Goal: Communication & Community: Share content

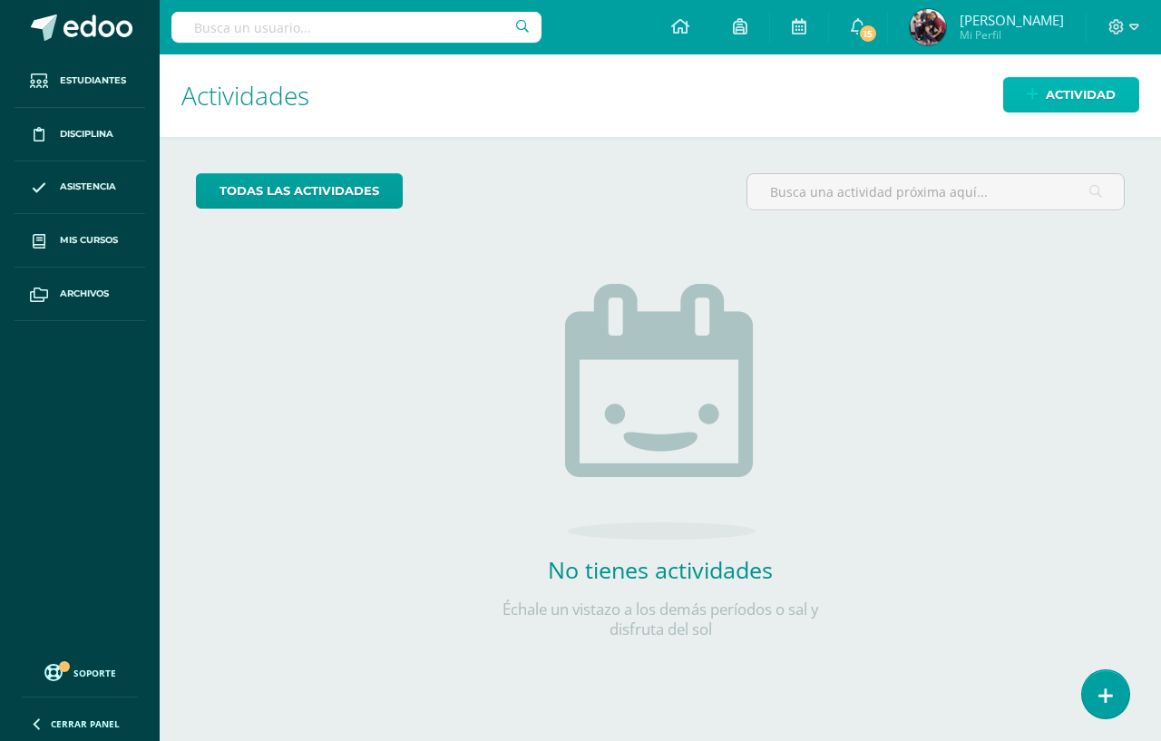
click at [1015, 95] on link "Actividad" at bounding box center [1071, 94] width 136 height 35
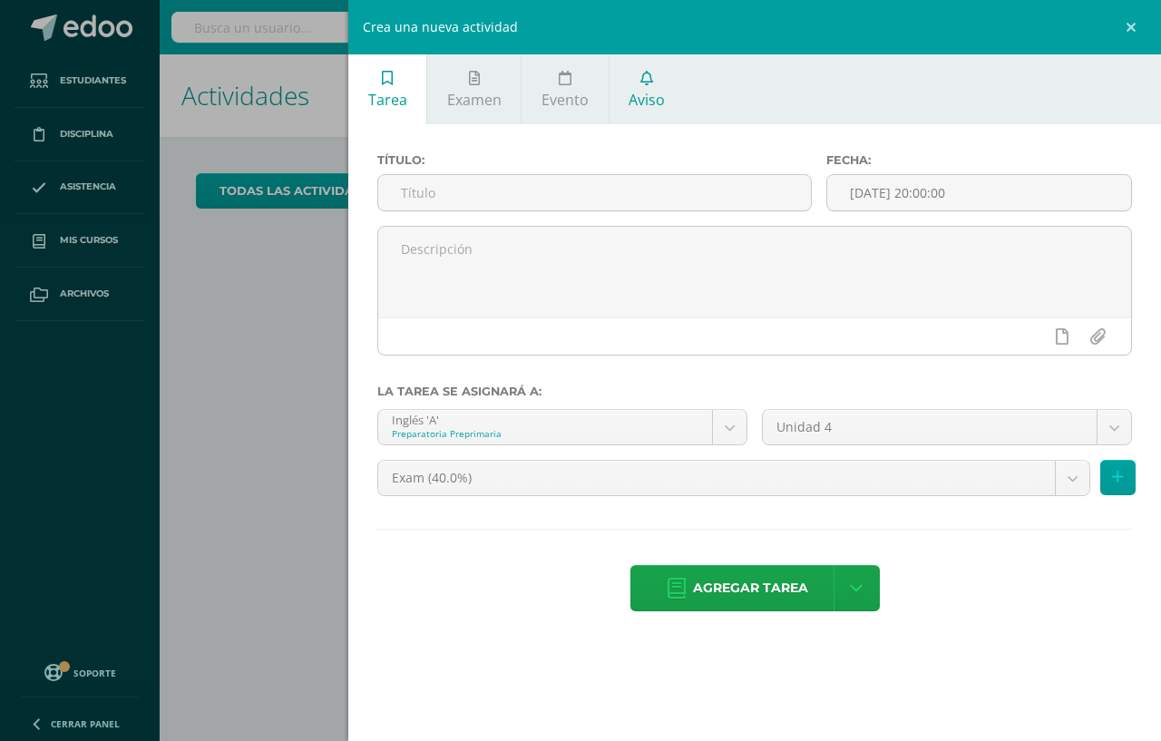
click at [664, 92] on span "Aviso" at bounding box center [646, 100] width 36 height 20
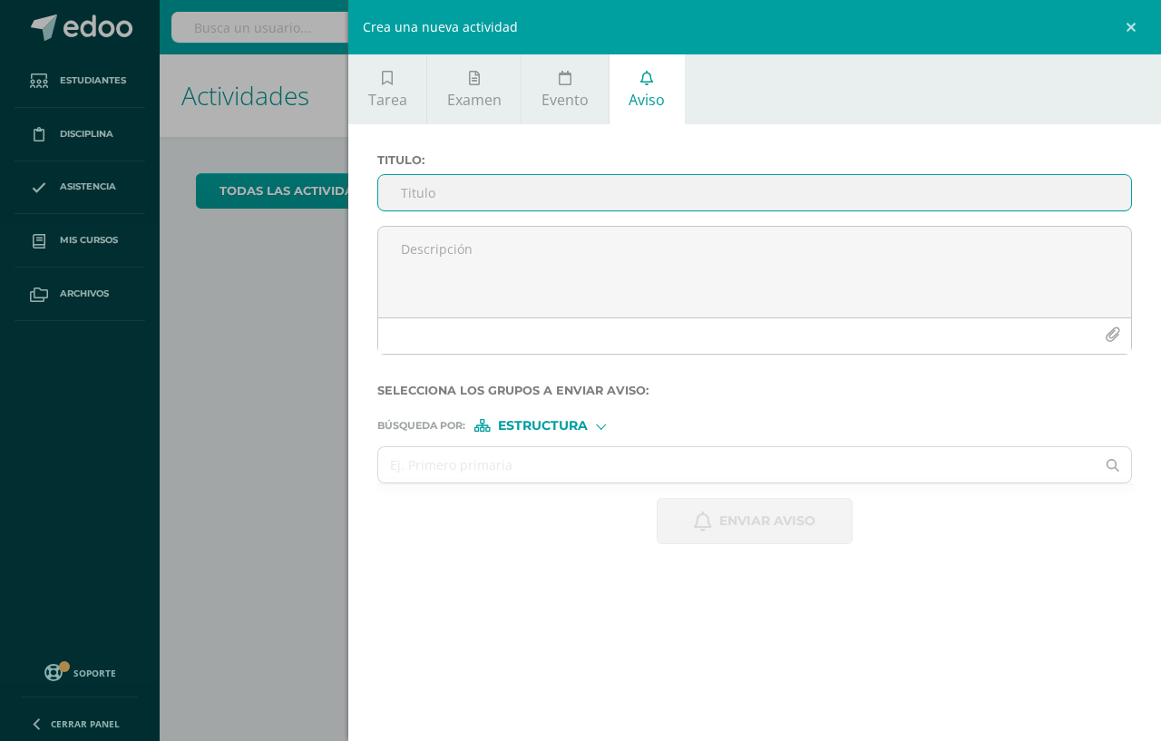
click at [636, 185] on input "Titulo :" at bounding box center [754, 192] width 753 height 35
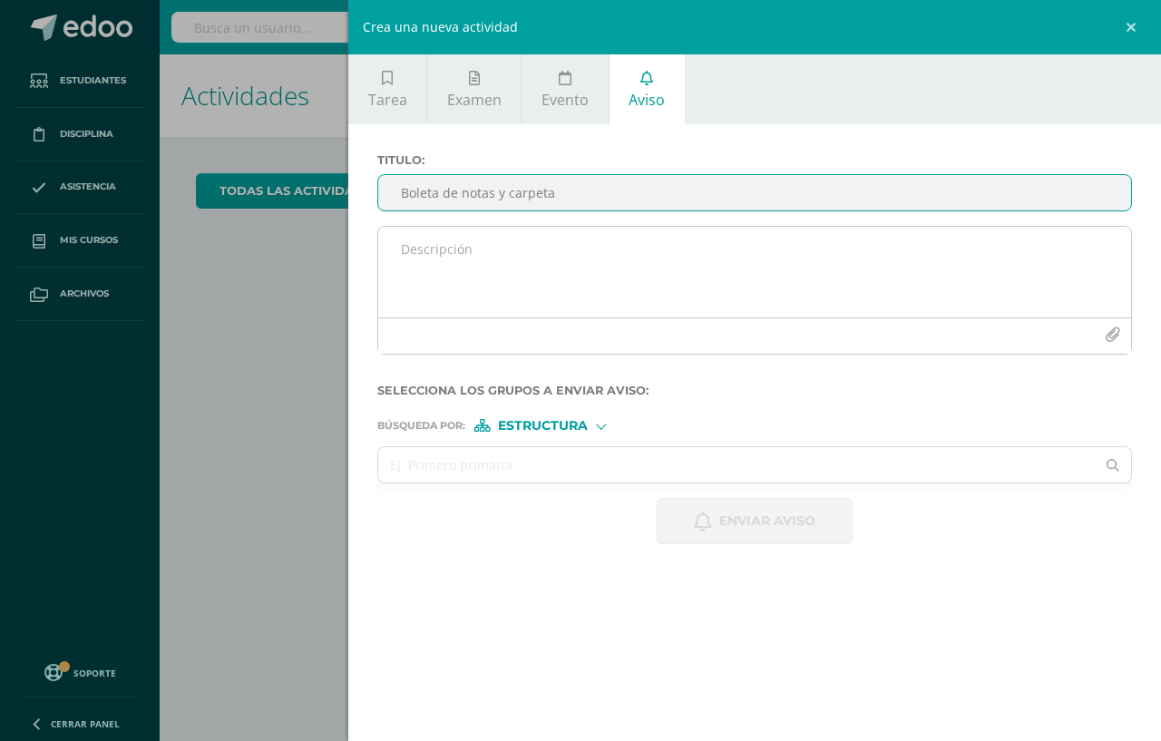
type input "Boleta de notas y carpeta"
click at [649, 264] on textarea at bounding box center [754, 272] width 753 height 91
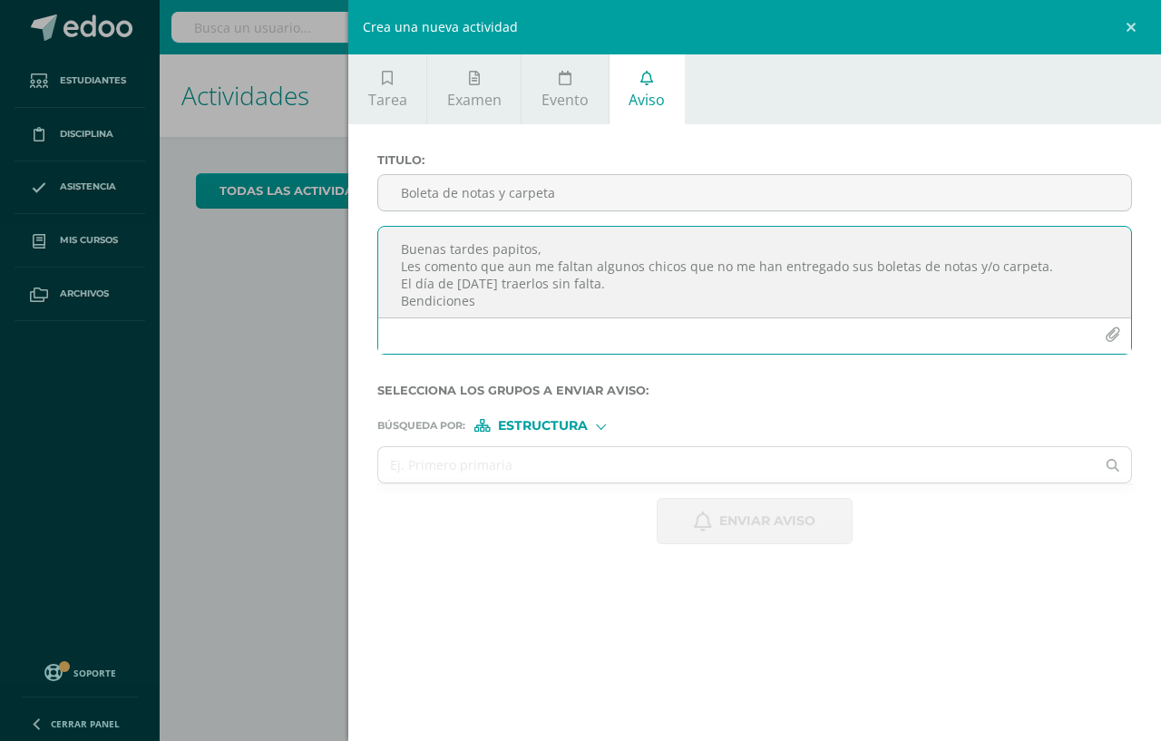
scroll to position [10, 0]
type textarea "Buenas tardes papitos, Les comento que aun me faltan algunos chicos que no me h…"
click at [759, 451] on input "text" at bounding box center [736, 464] width 716 height 35
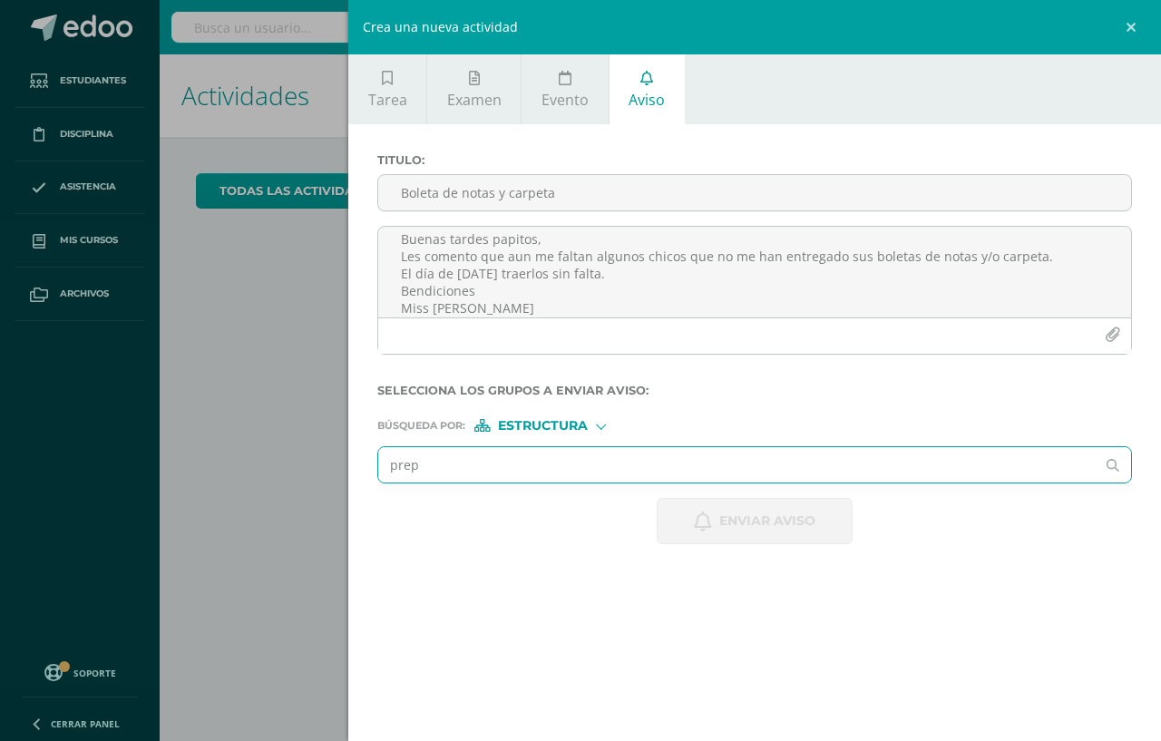
type input "prepa"
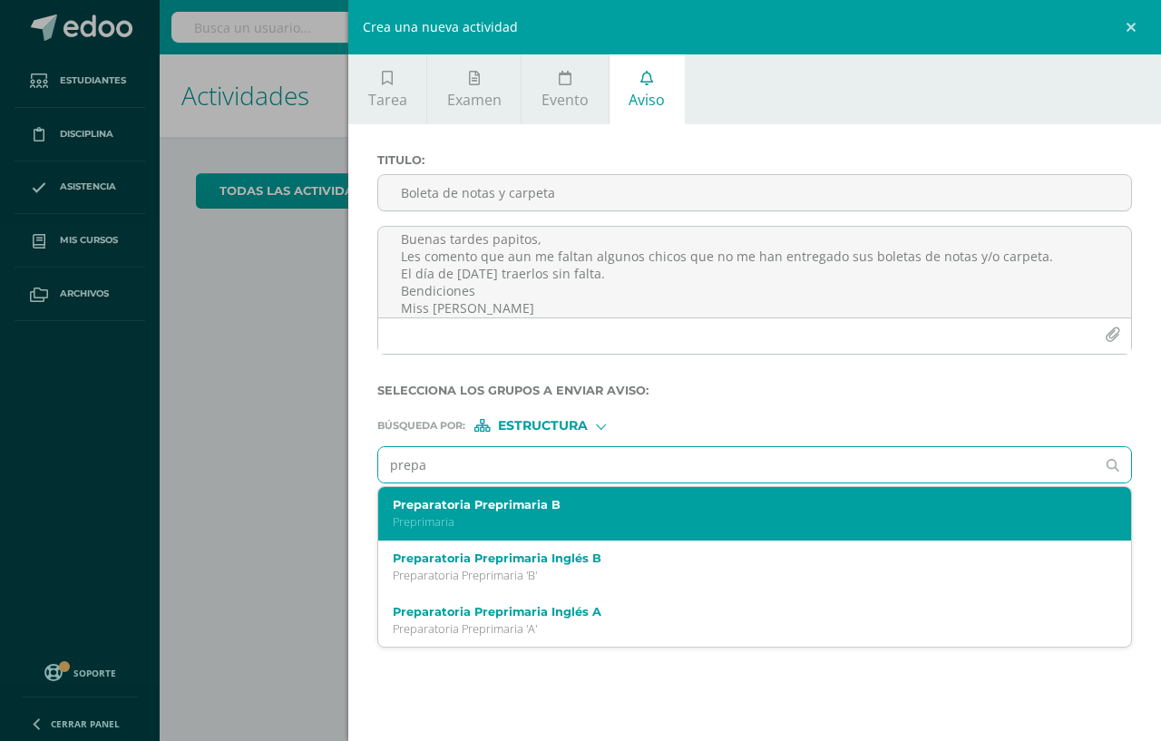
click at [612, 510] on label "Preparatoria Preprimaria B" at bounding box center [738, 505] width 691 height 14
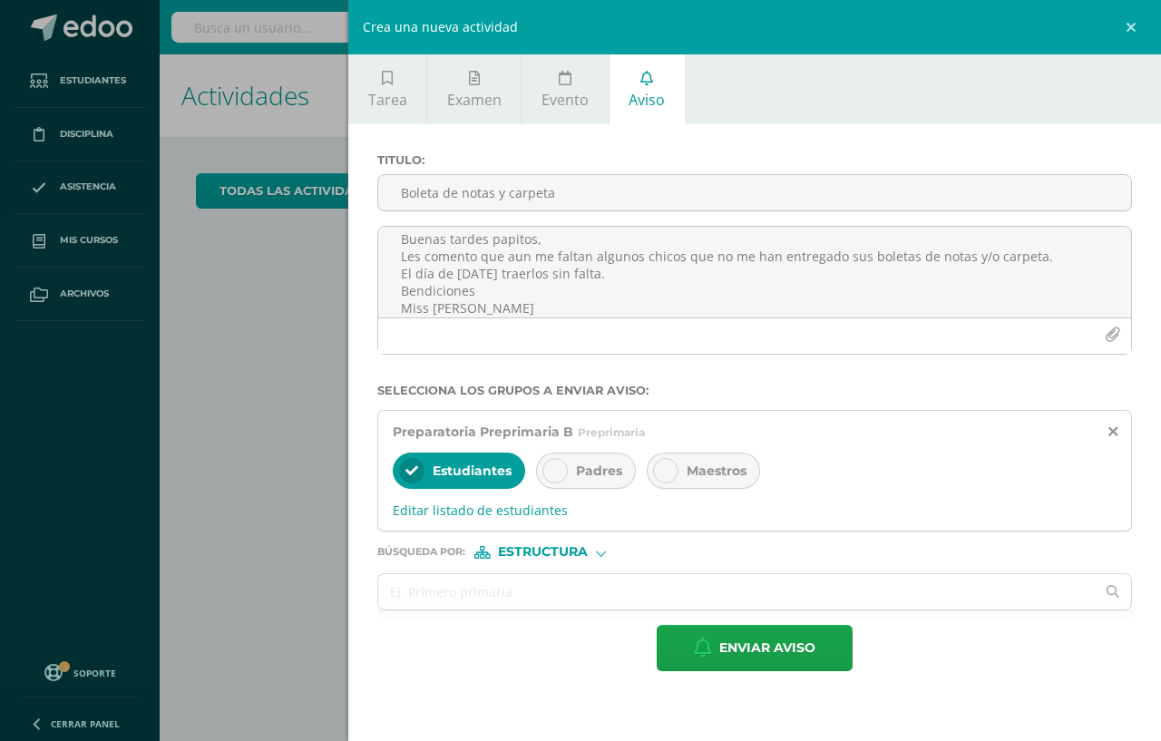
click at [590, 467] on span "Padres" at bounding box center [599, 470] width 46 height 16
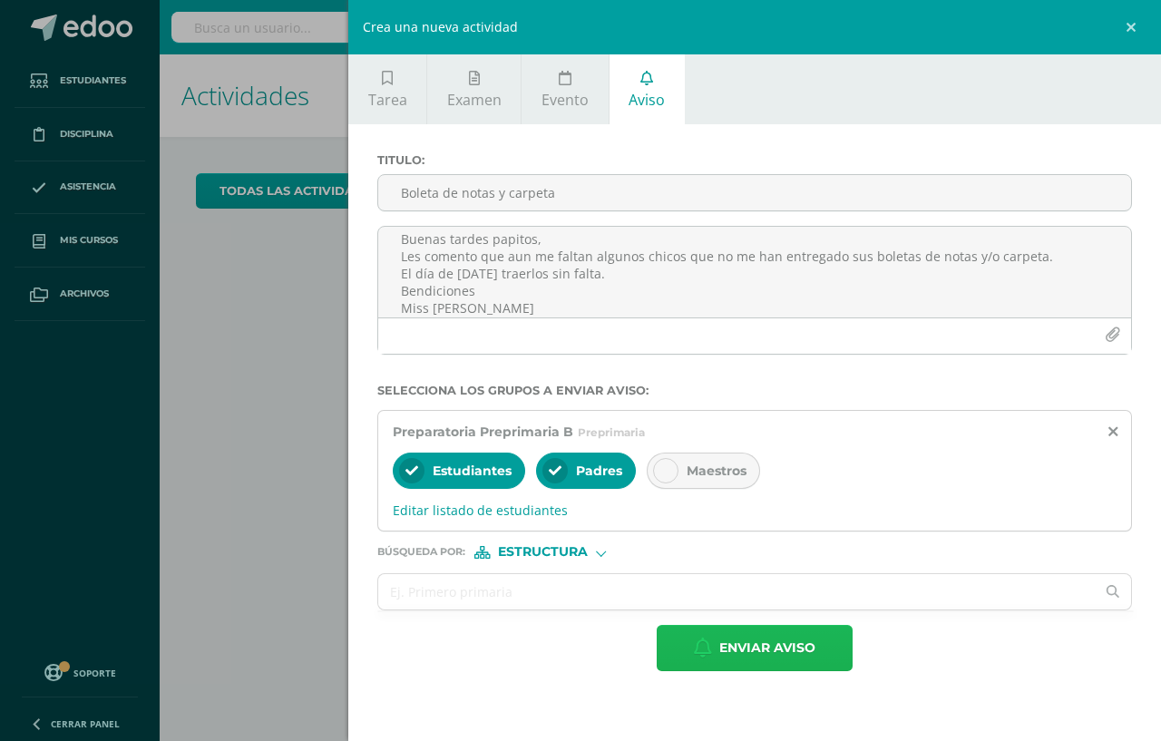
click at [747, 651] on span "Enviar aviso" at bounding box center [767, 648] width 96 height 44
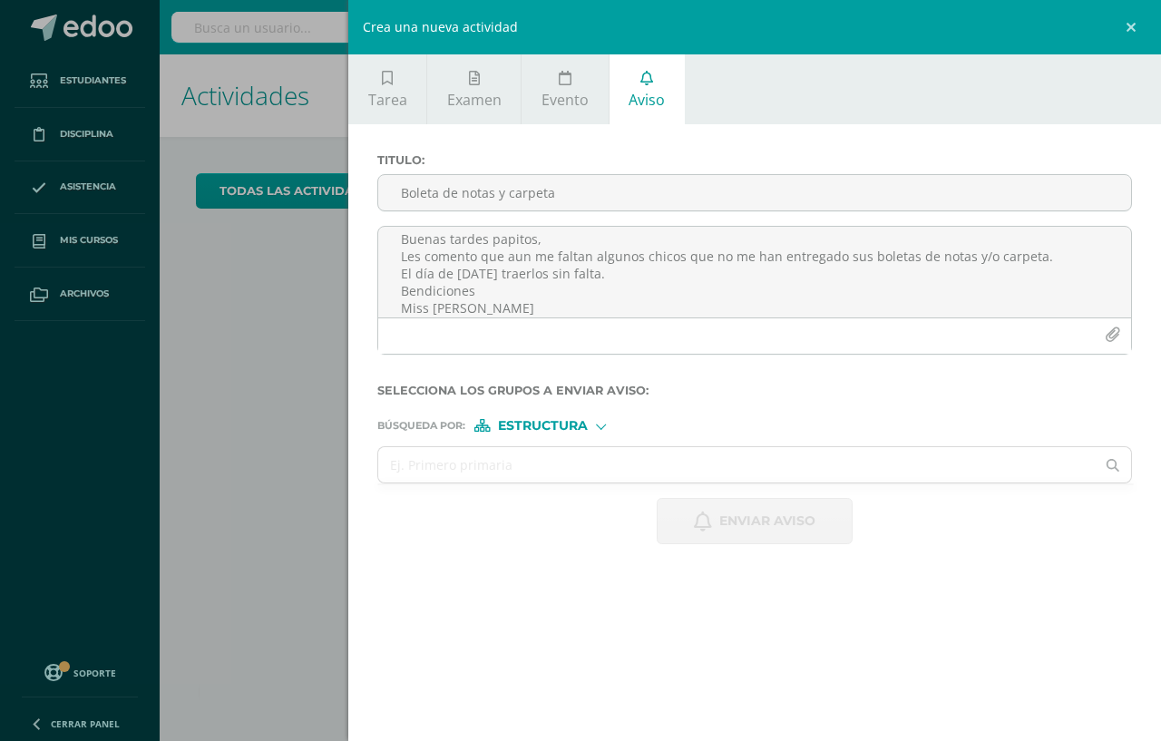
scroll to position [0, 0]
